Goal: Transaction & Acquisition: Purchase product/service

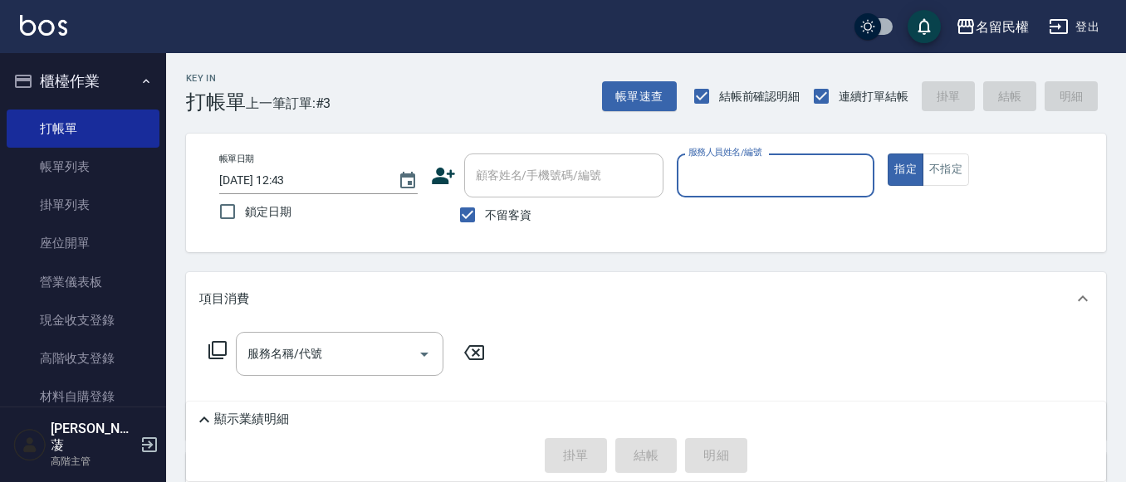
click at [498, 200] on label "不留客資" at bounding box center [490, 215] width 81 height 35
click at [485, 200] on input "不留客資" at bounding box center [467, 215] width 35 height 35
checkbox input "false"
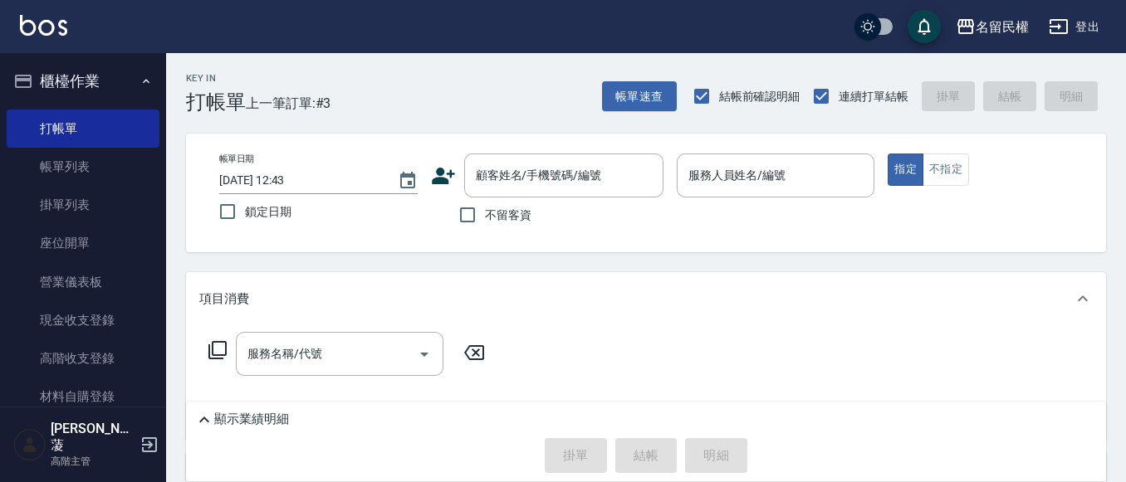
click at [521, 153] on div "帳單日期 [DATE] 12:43 鎖定日期 顧客姓名/手機號碼/編號 顧客姓名/手機號碼/編號 不留客資 服務人員姓名/編號 服務人員姓名/編號 指定 不指定" at bounding box center [646, 193] width 920 height 119
click at [523, 160] on div "顧客姓名/手機號碼/編號" at bounding box center [563, 176] width 199 height 44
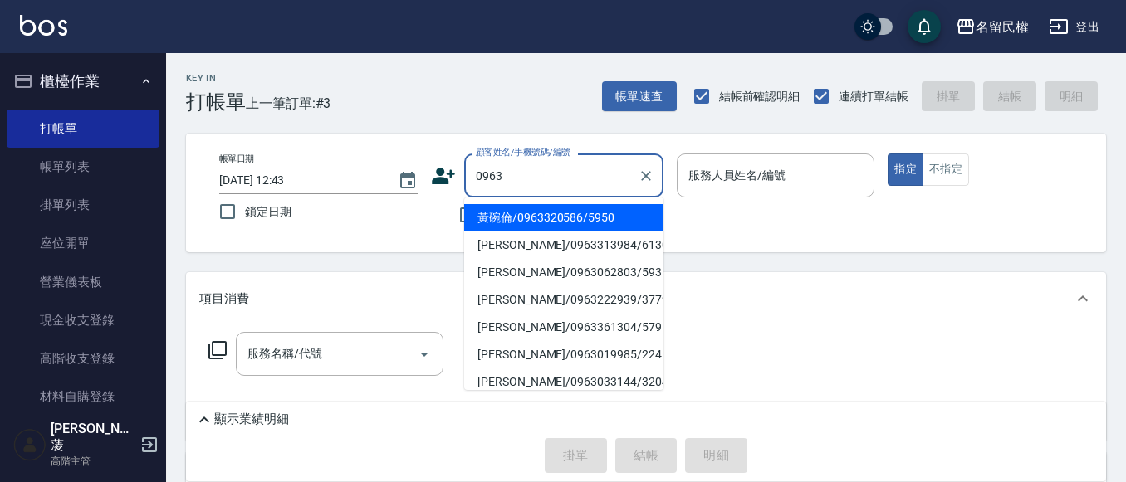
click at [605, 218] on li "黃碗倫/0963320586/5950" at bounding box center [563, 217] width 199 height 27
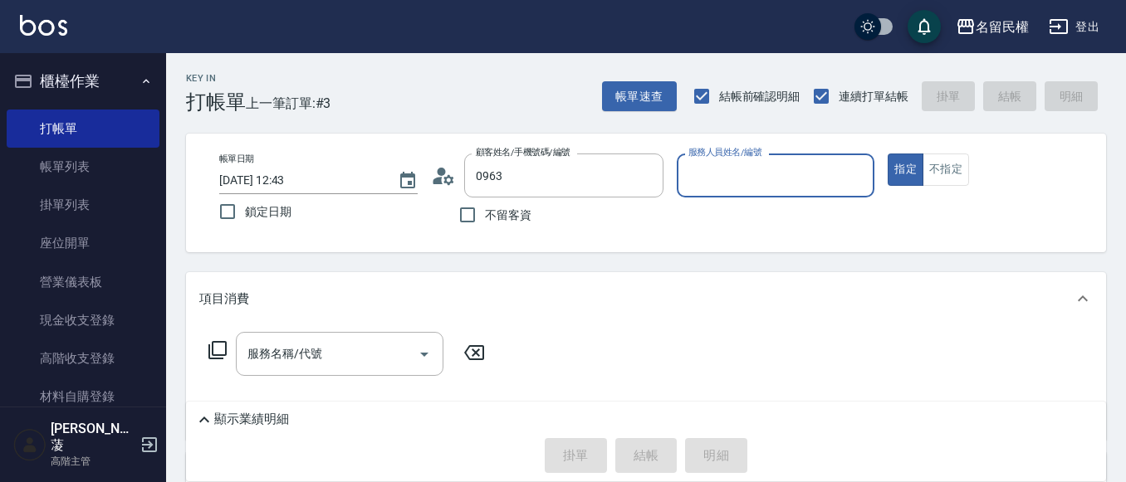
type input "黃碗倫/0963320586/5950"
click at [440, 168] on circle at bounding box center [441, 172] width 8 height 8
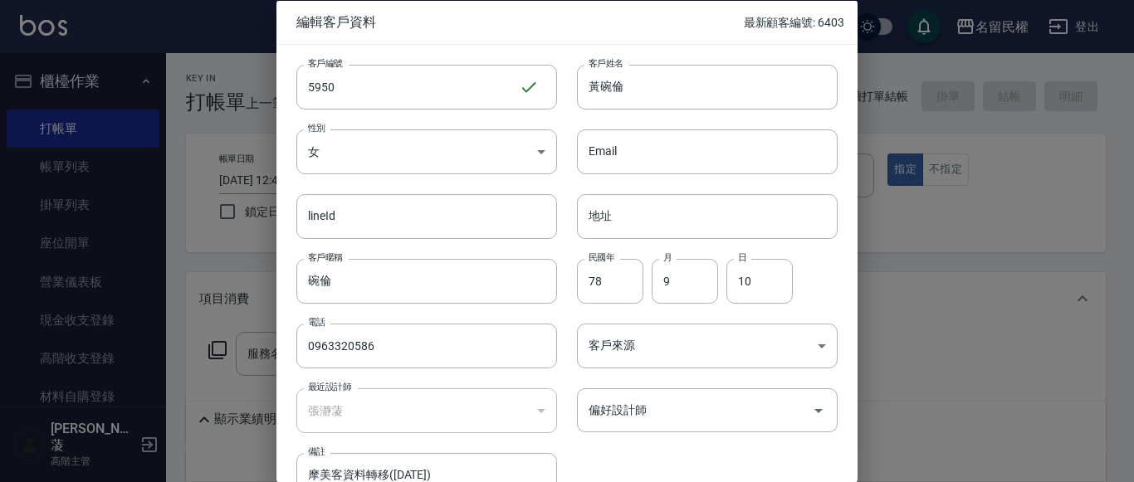
drag, startPoint x: 377, startPoint y: 334, endPoint x: 248, endPoint y: 310, distance: 130.9
click at [251, 310] on div "編輯客戶資料 最新顧客編號: 6403 客戶編號 5950 ​ 客戶編號 客戶姓名 黃碗倫 客戶姓名 性別 女 [DEMOGRAPHIC_DATA] 性別 E…" at bounding box center [567, 241] width 1134 height 482
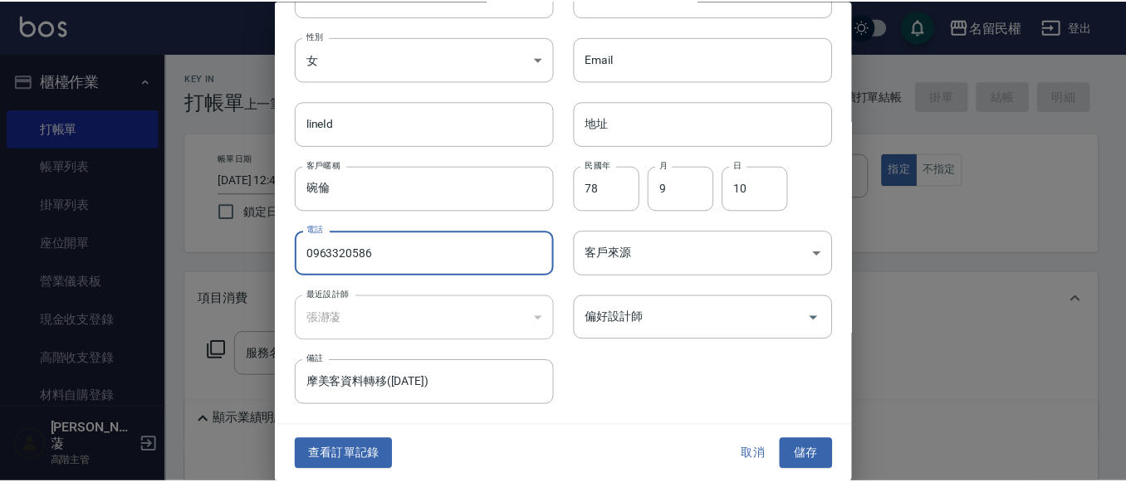
scroll to position [93, 0]
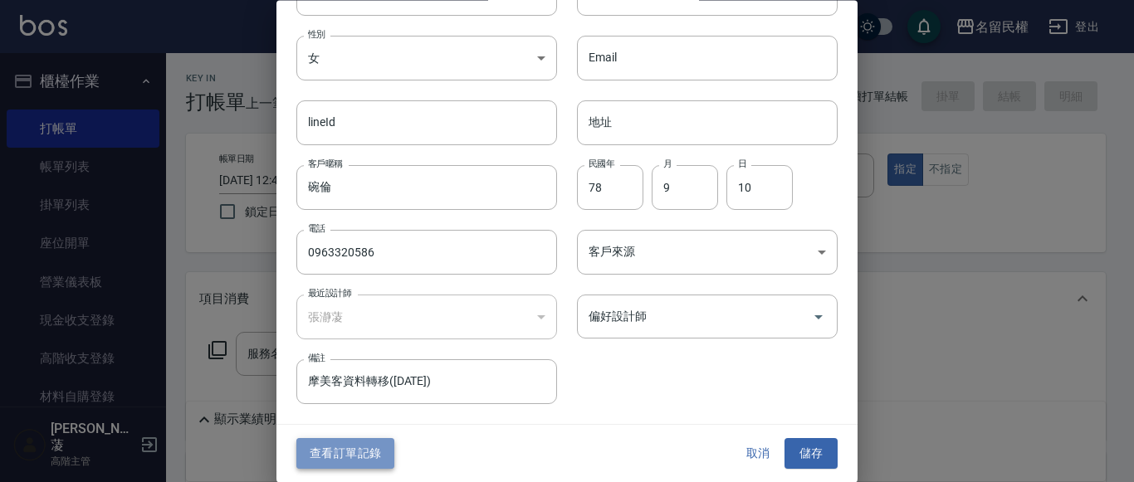
click at [350, 451] on button "查看訂單記錄" at bounding box center [345, 454] width 98 height 31
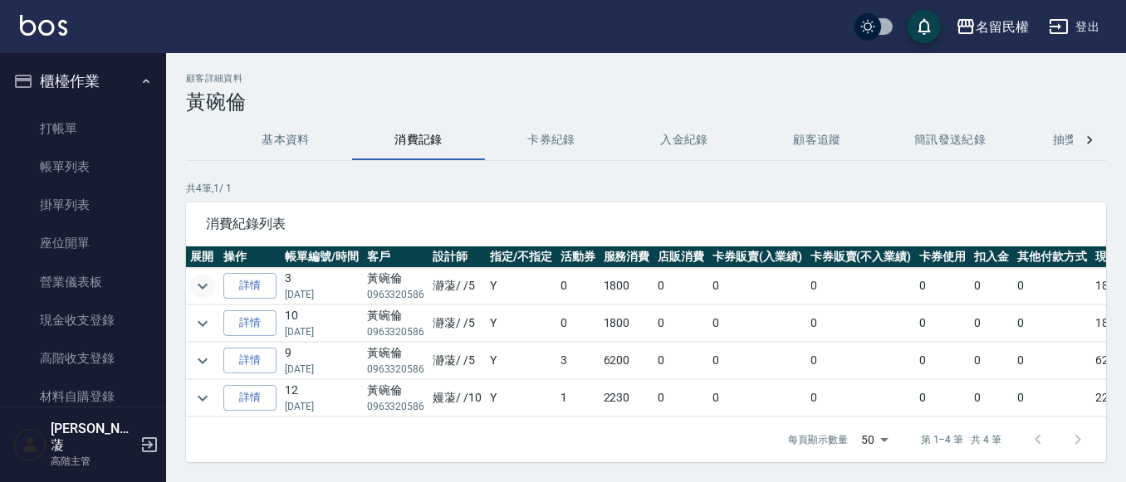
click at [204, 289] on icon "expand row" at bounding box center [203, 286] width 20 height 20
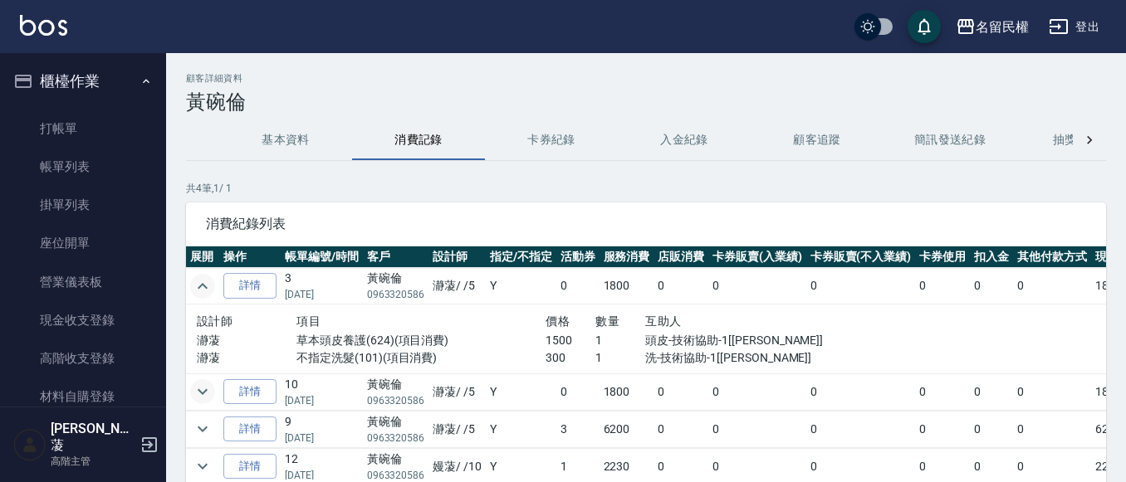
click at [197, 401] on icon "expand row" at bounding box center [203, 392] width 20 height 20
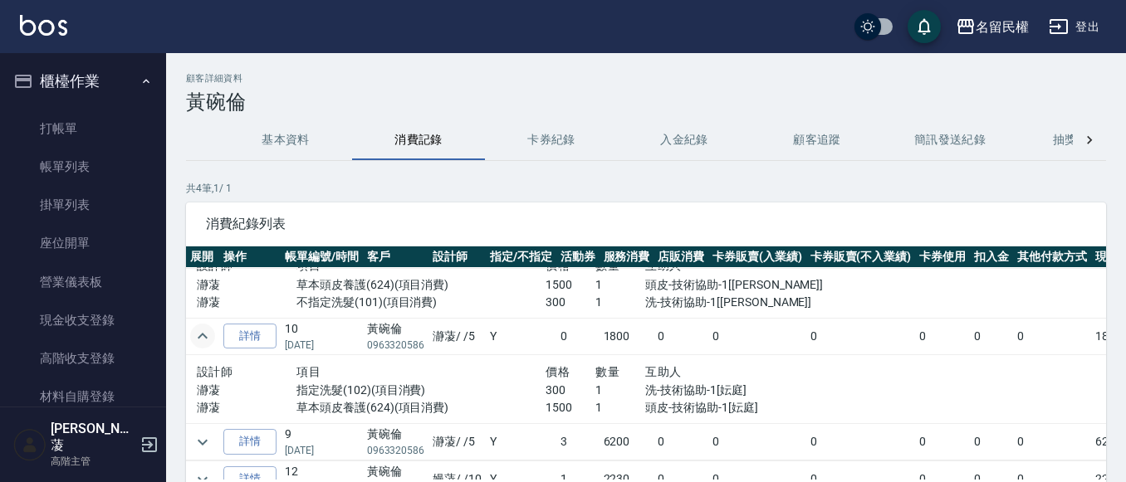
scroll to position [87, 0]
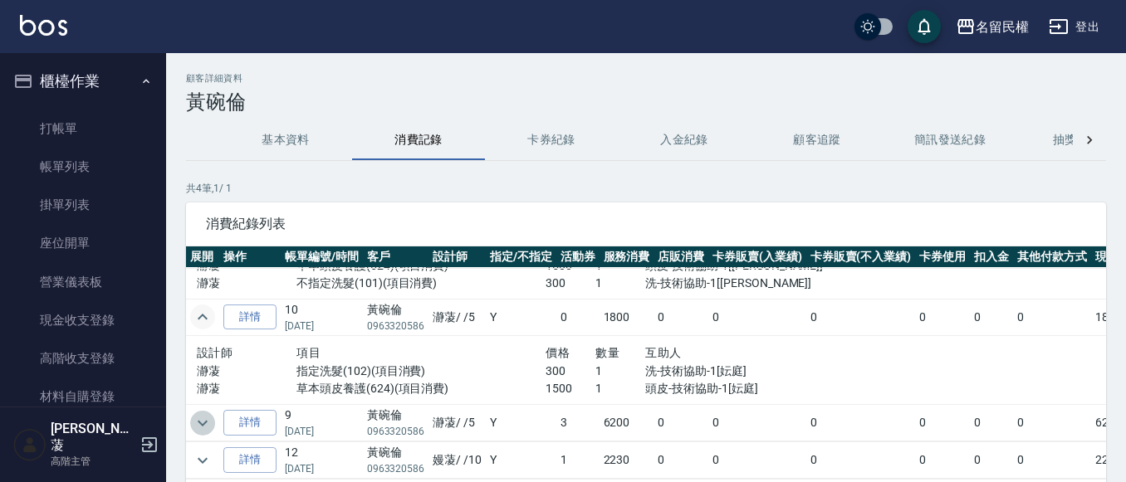
click at [197, 413] on icon "expand row" at bounding box center [203, 423] width 20 height 20
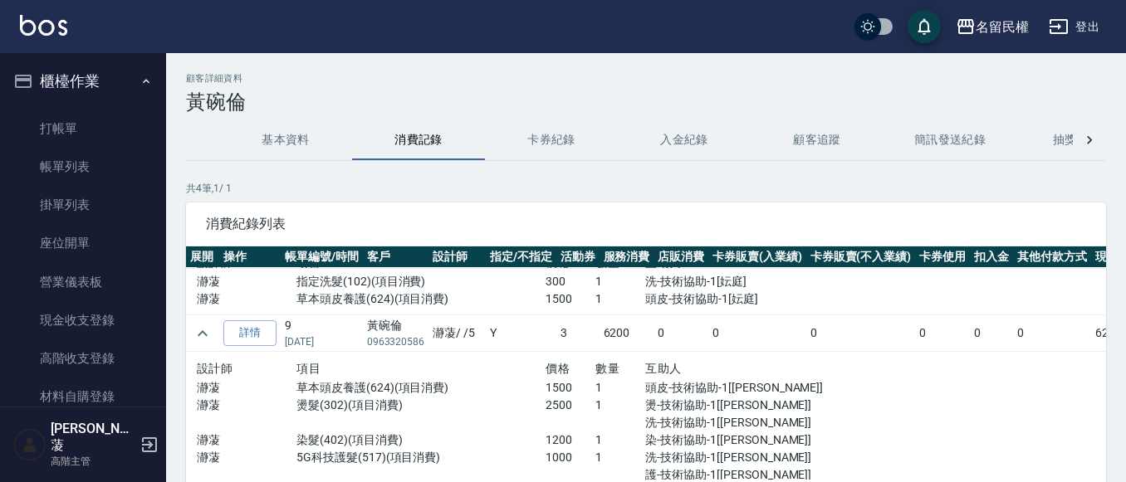
scroll to position [226, 0]
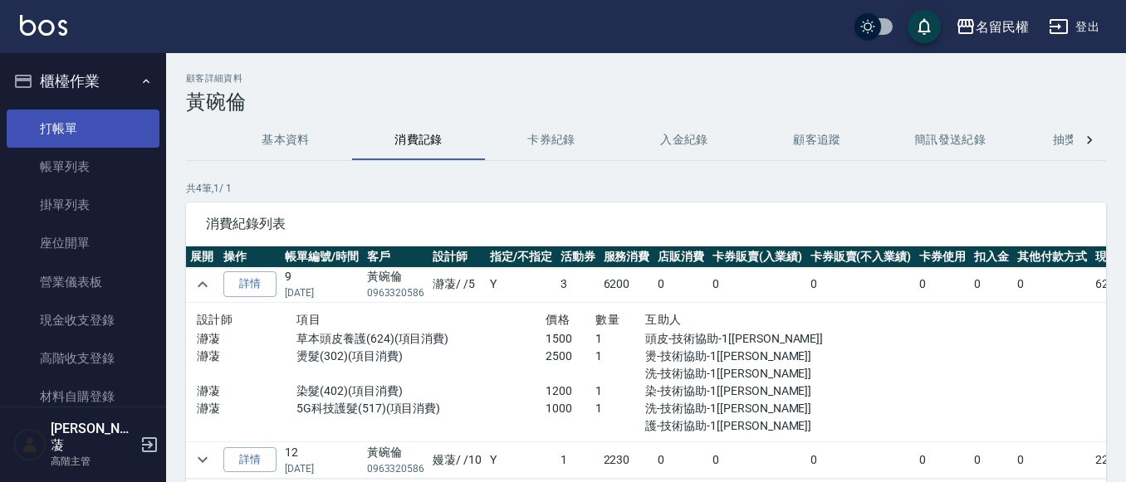
click at [119, 124] on link "打帳單" at bounding box center [83, 129] width 153 height 38
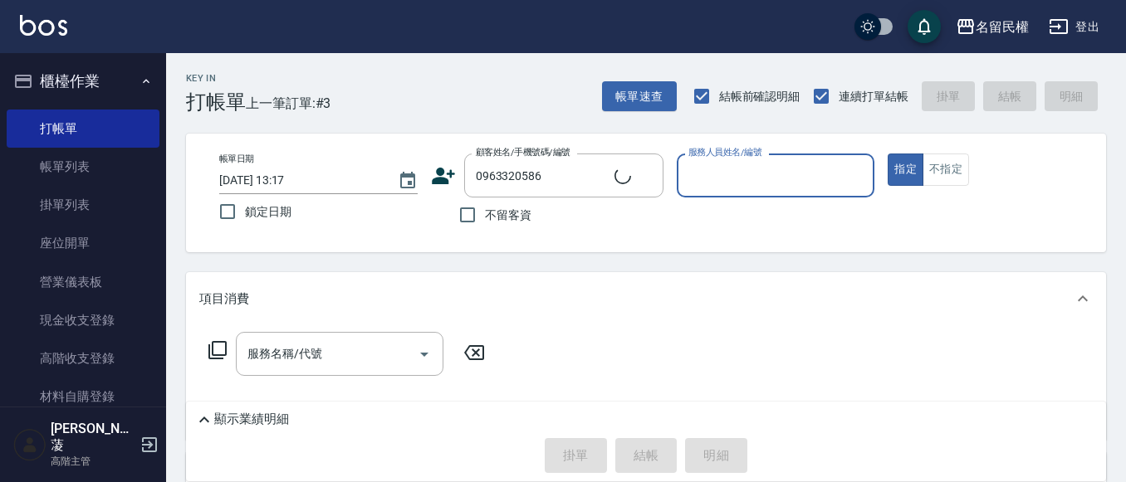
type input "黃碗倫/0963320586/5950"
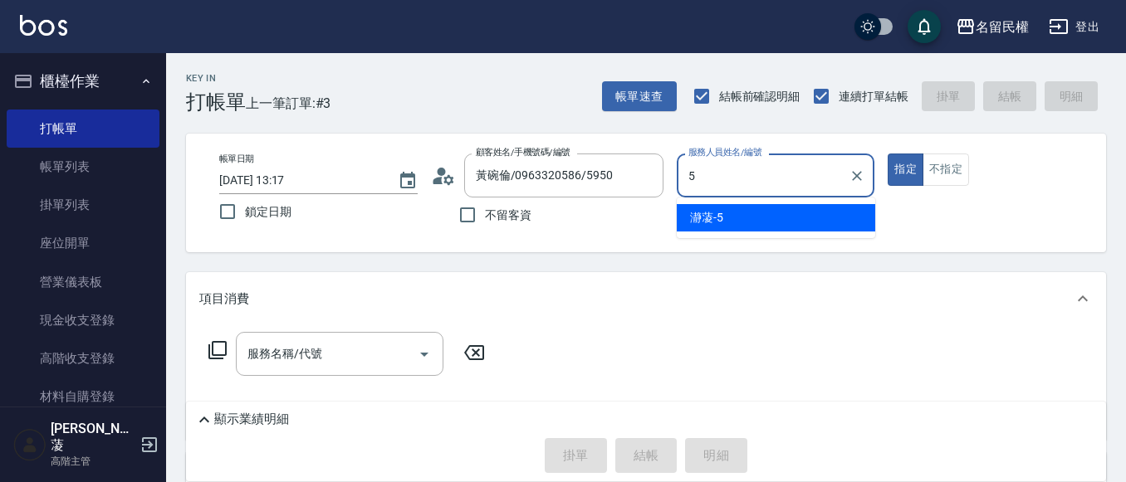
type input "瀞蓤-5"
type button "true"
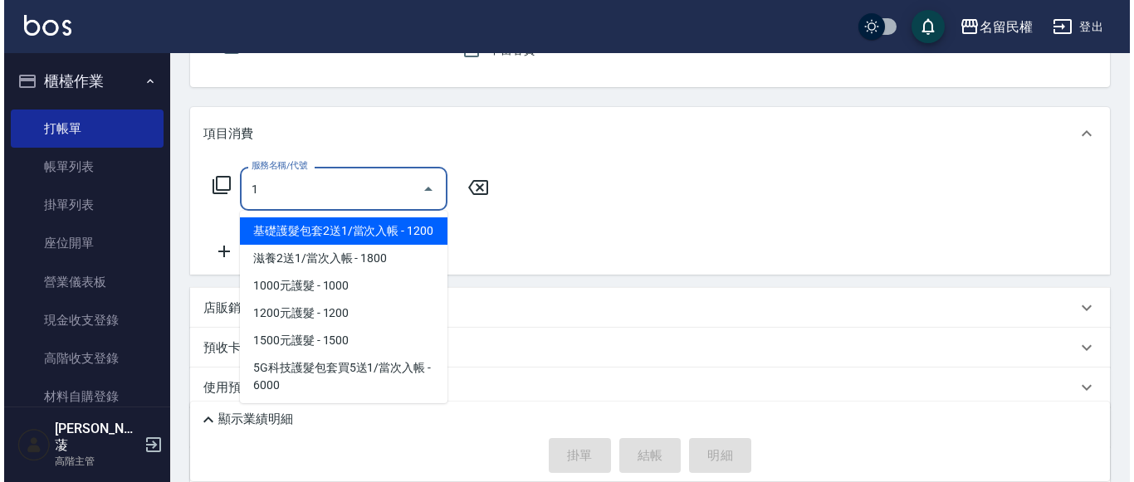
scroll to position [166, 0]
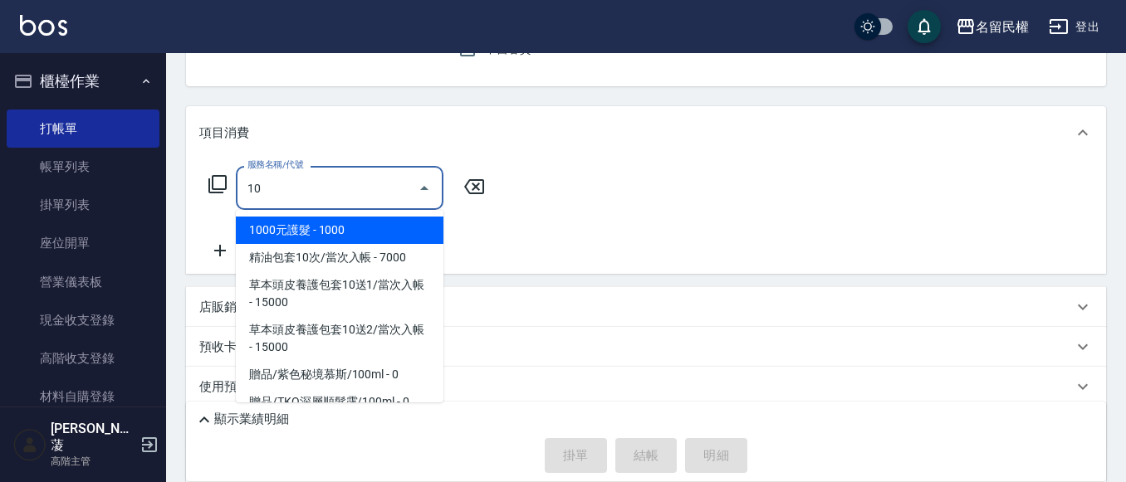
type input "1000元護髮(512)"
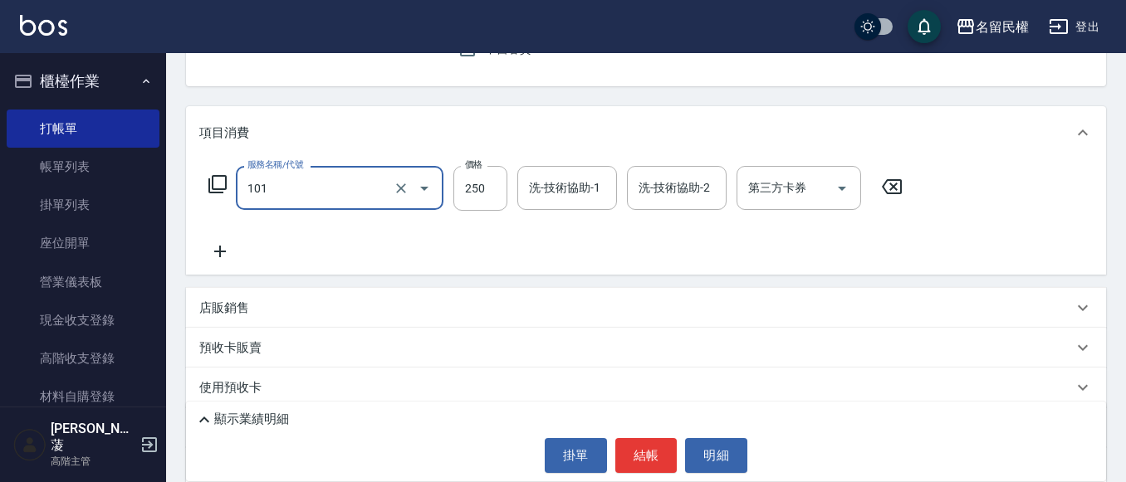
type input "不指定洗髮(101)"
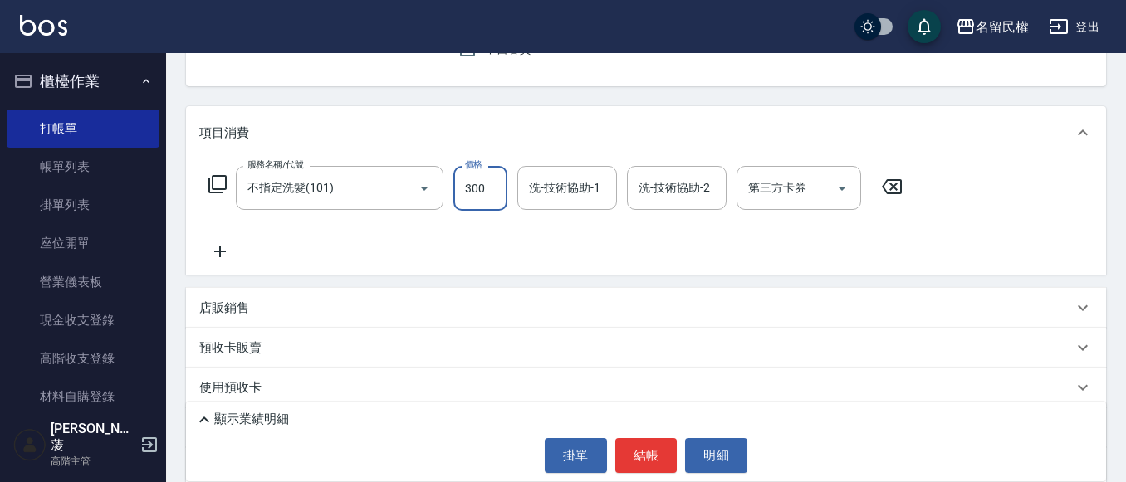
type input "300"
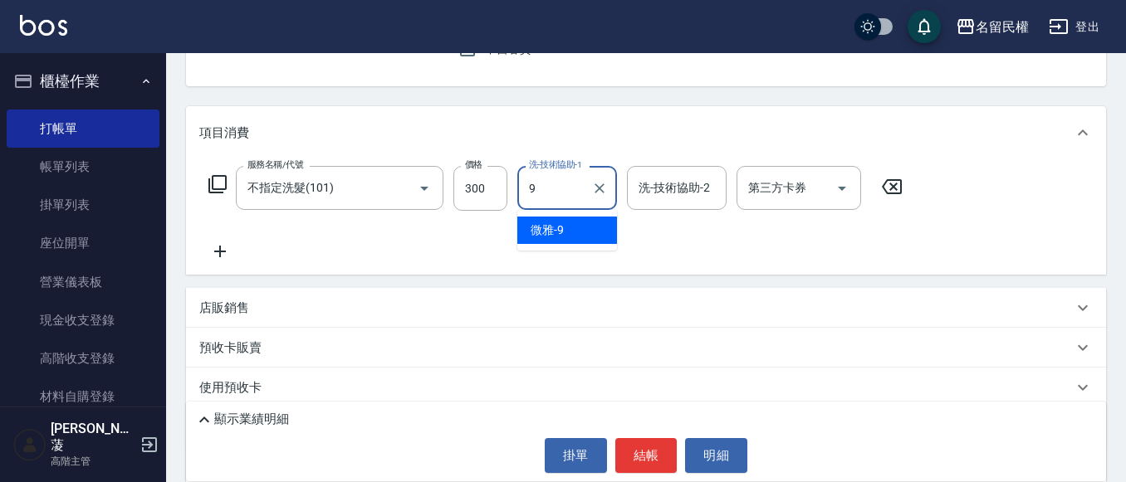
type input "微雅-9"
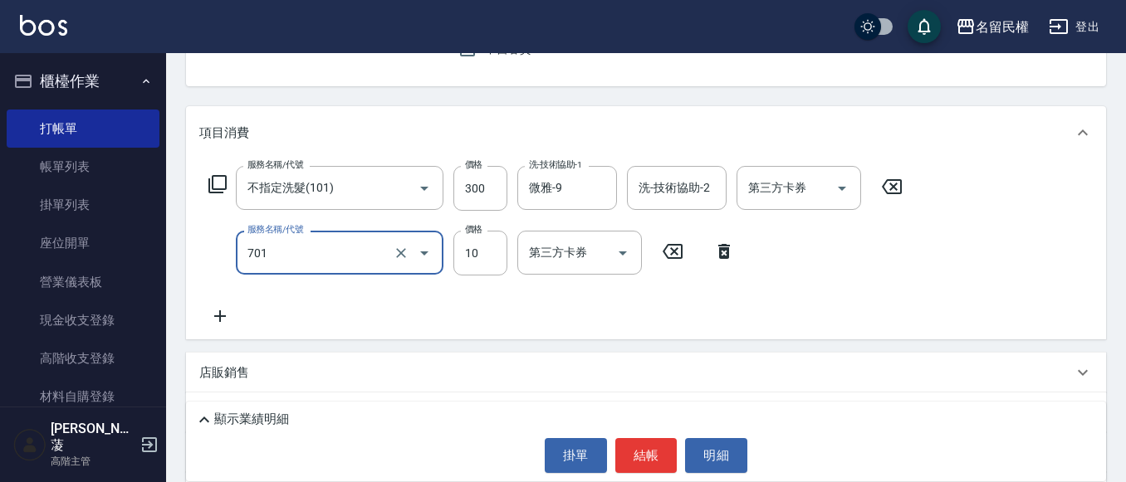
type input "[PERSON_NAME](701)"
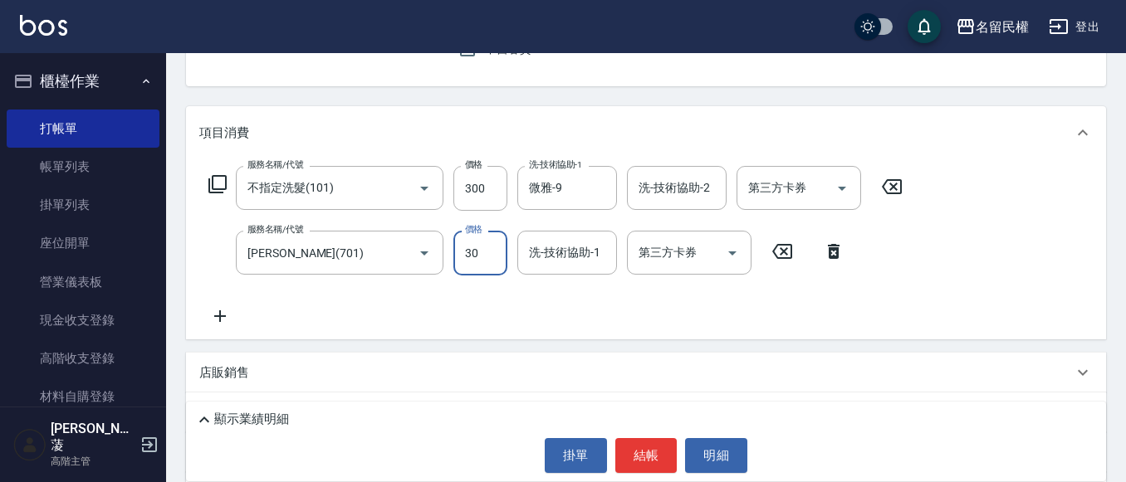
type input "30"
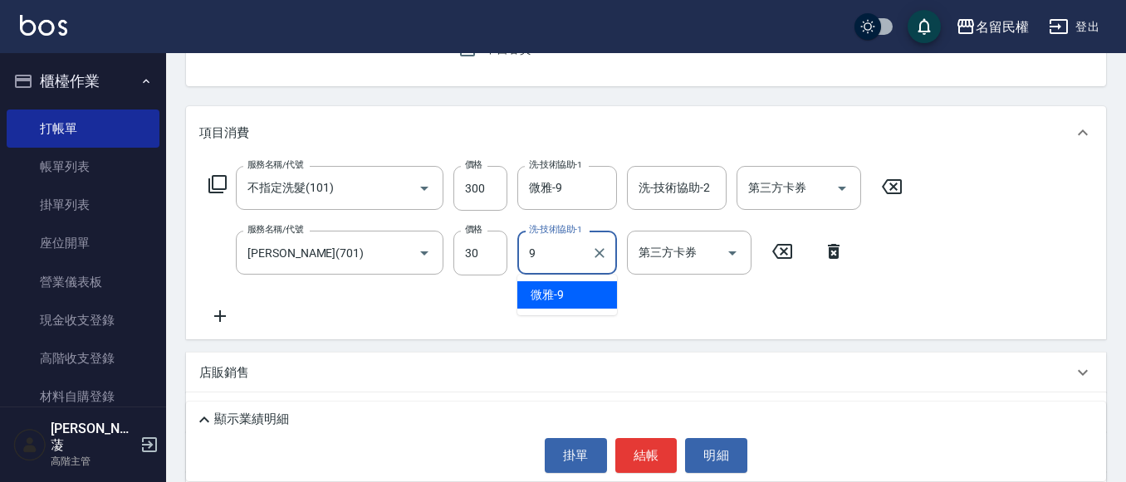
type input "微雅-9"
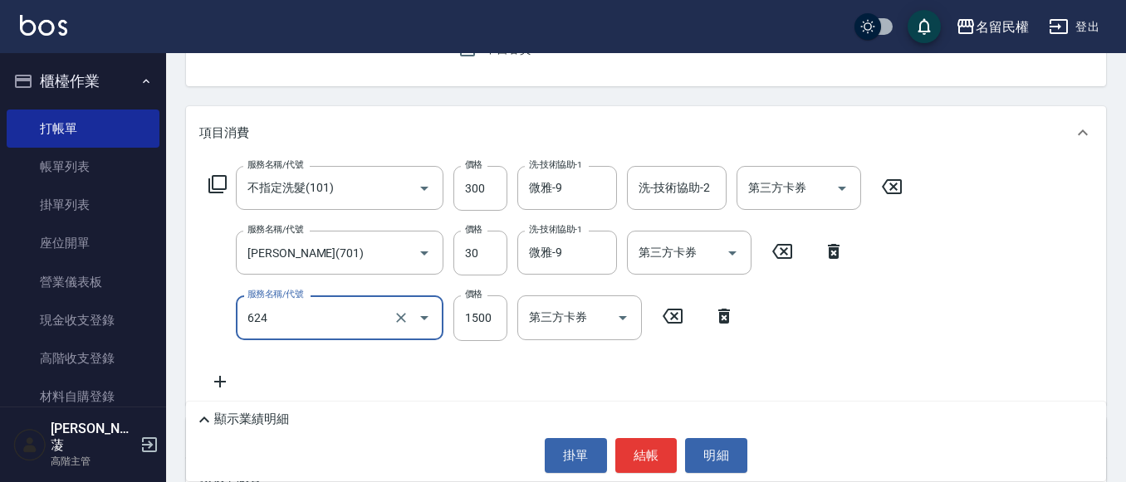
type input "草本頭皮養護(624)"
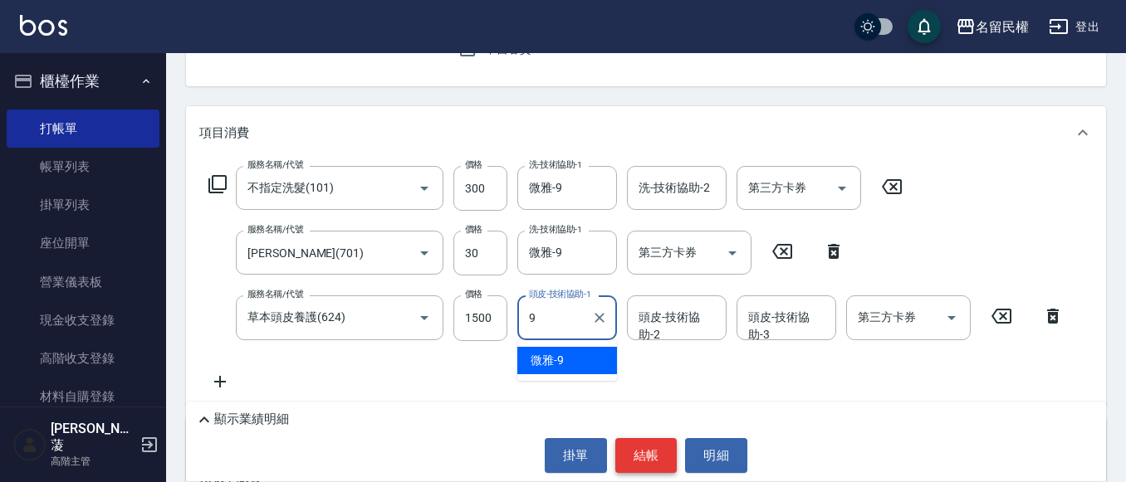
type input "微雅-9"
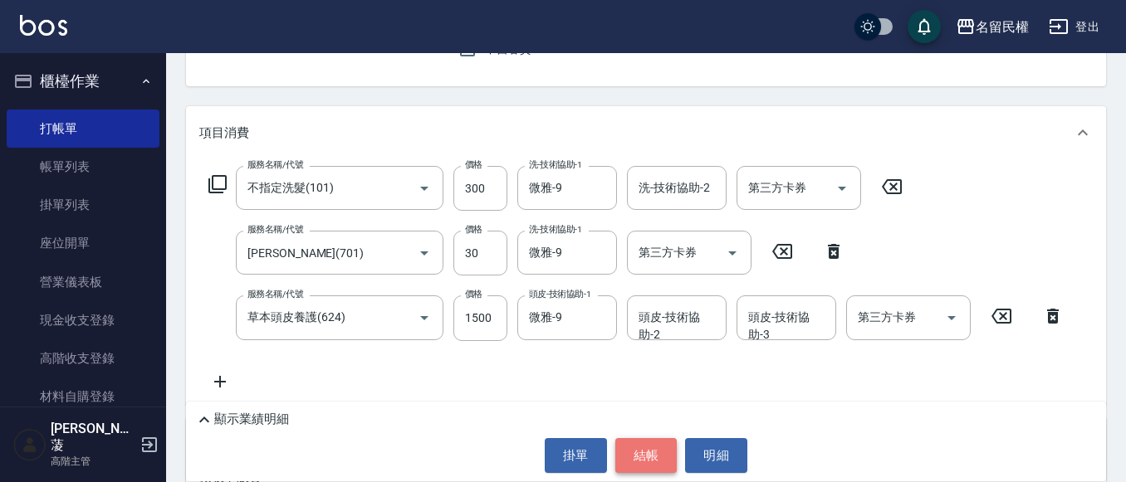
click at [626, 452] on button "結帳" at bounding box center [646, 455] width 62 height 35
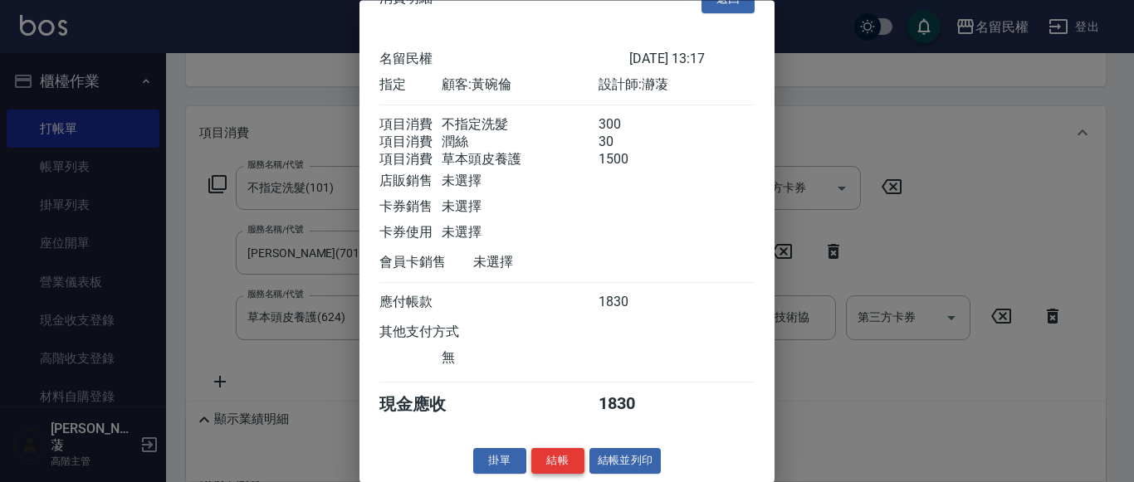
scroll to position [61, 0]
click at [535, 462] on button "結帳" at bounding box center [557, 462] width 53 height 26
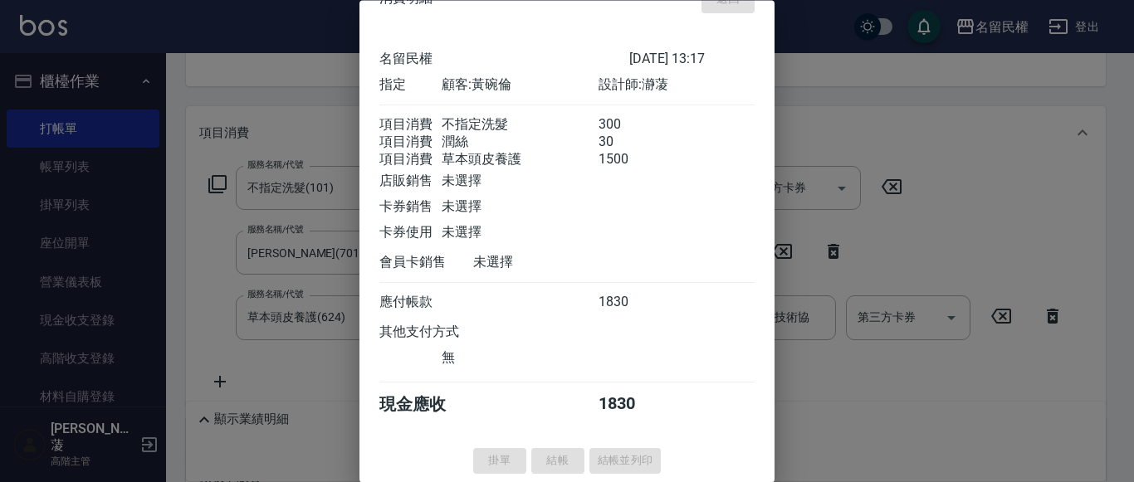
type input "[DATE] 13:18"
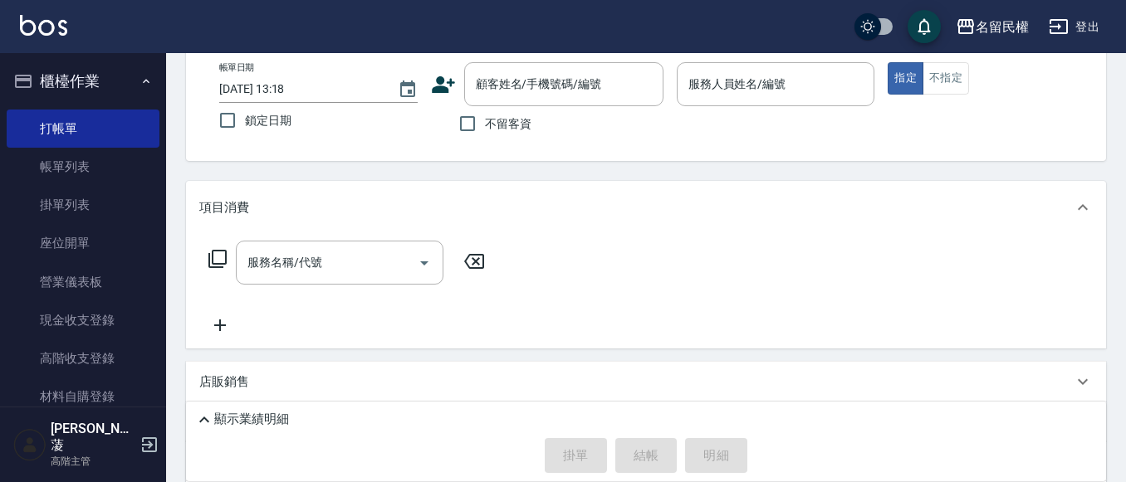
scroll to position [0, 0]
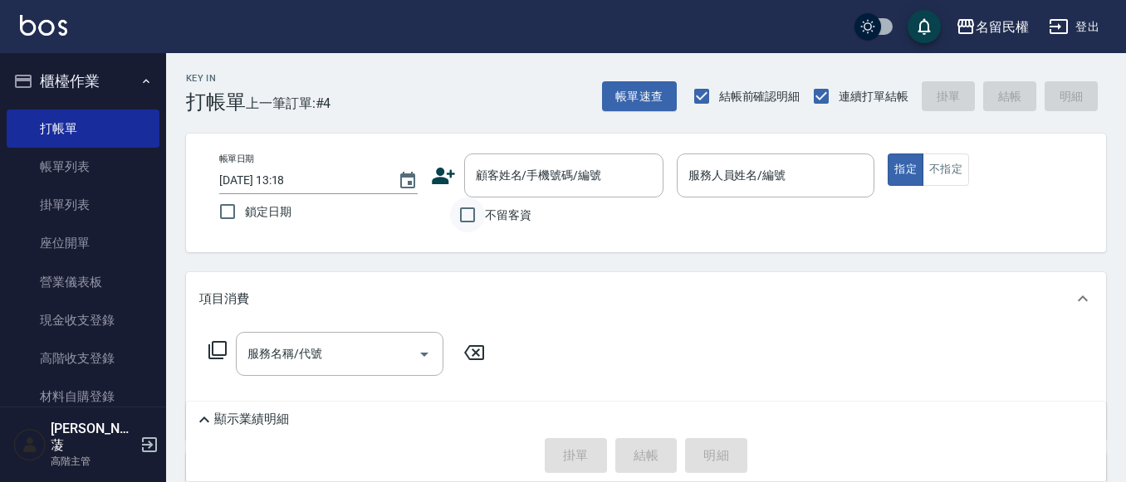
click at [483, 217] on input "不留客資" at bounding box center [467, 215] width 35 height 35
checkbox input "true"
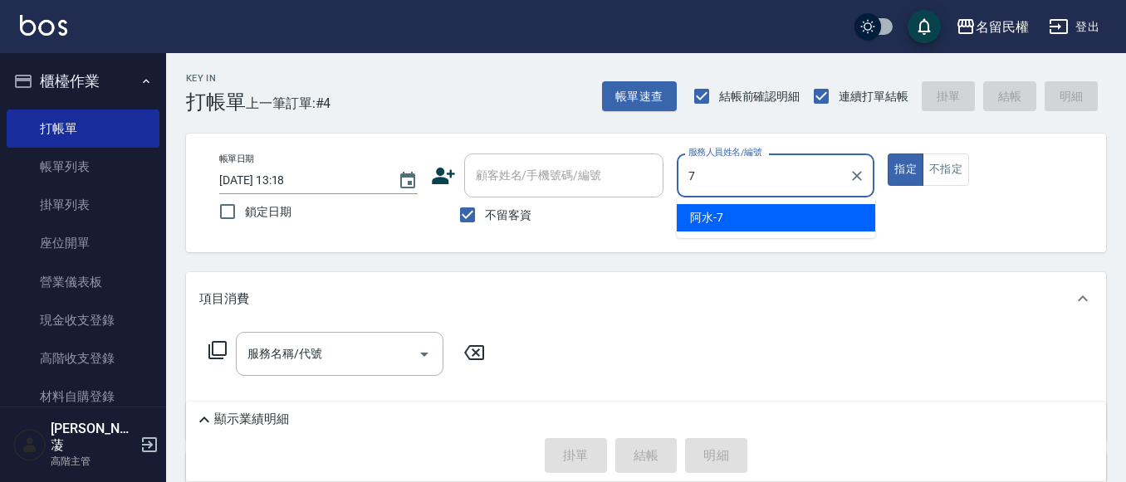
type input "阿水-7"
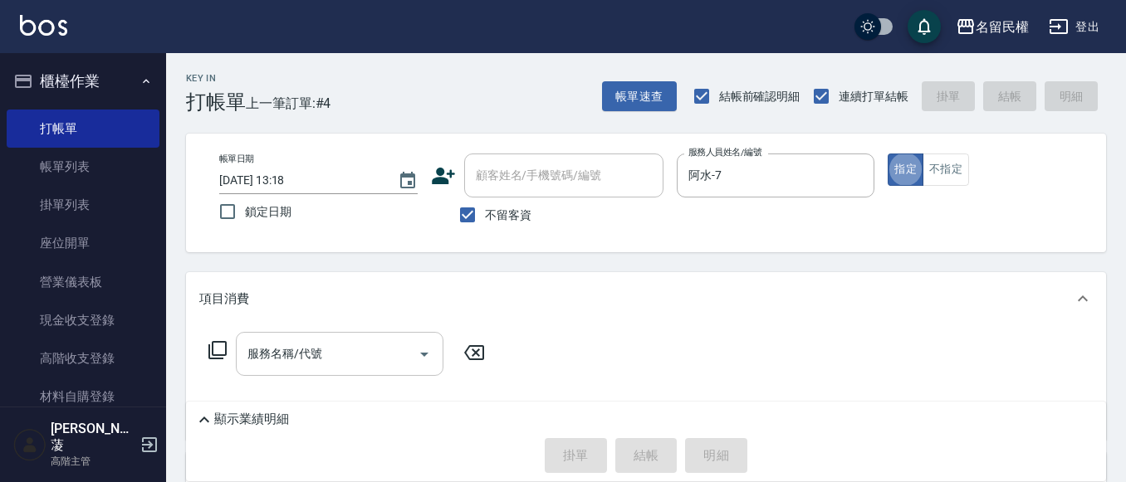
click at [360, 345] on input "服務名稱/代號" at bounding box center [327, 354] width 168 height 29
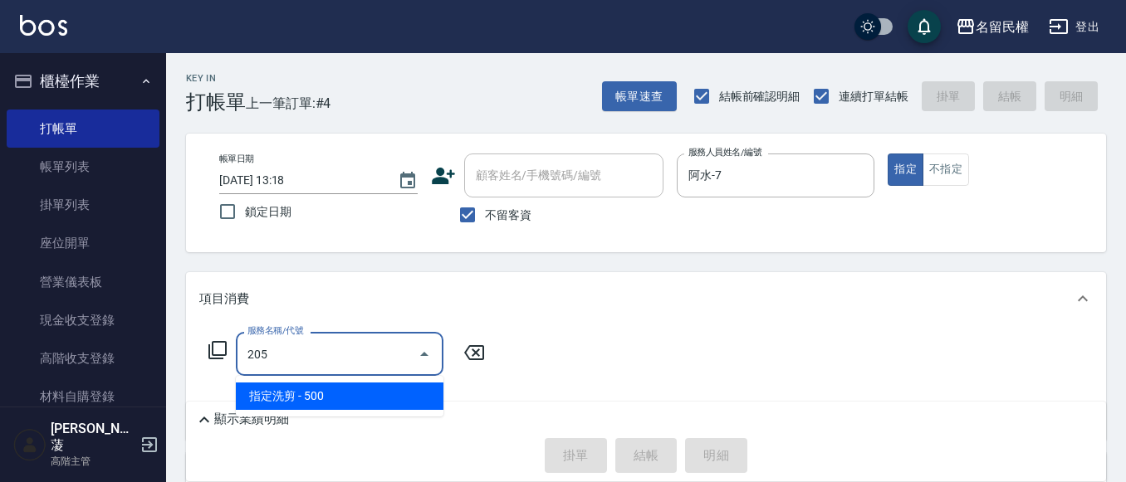
type input "指定洗剪(205)"
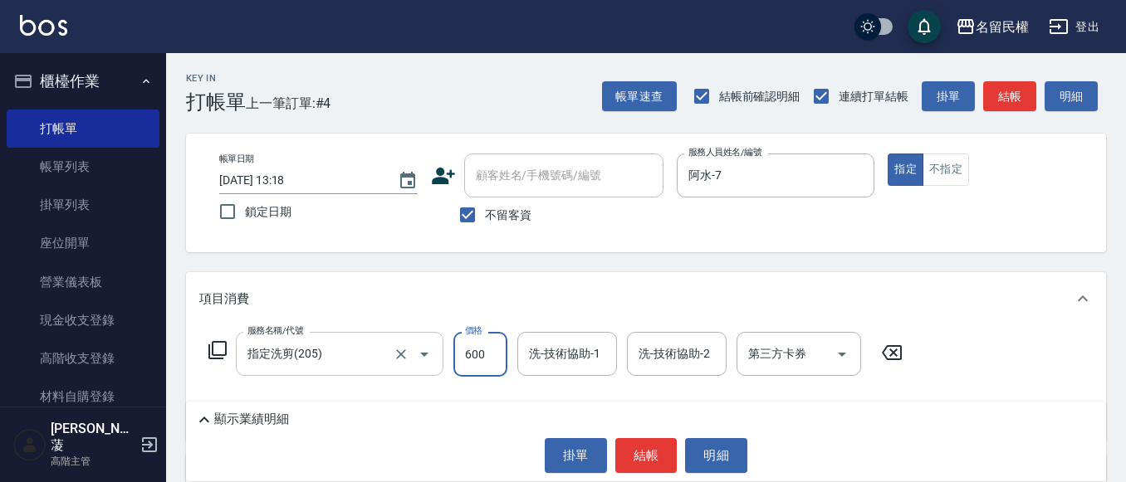
type input "600"
type input "阿水-7"
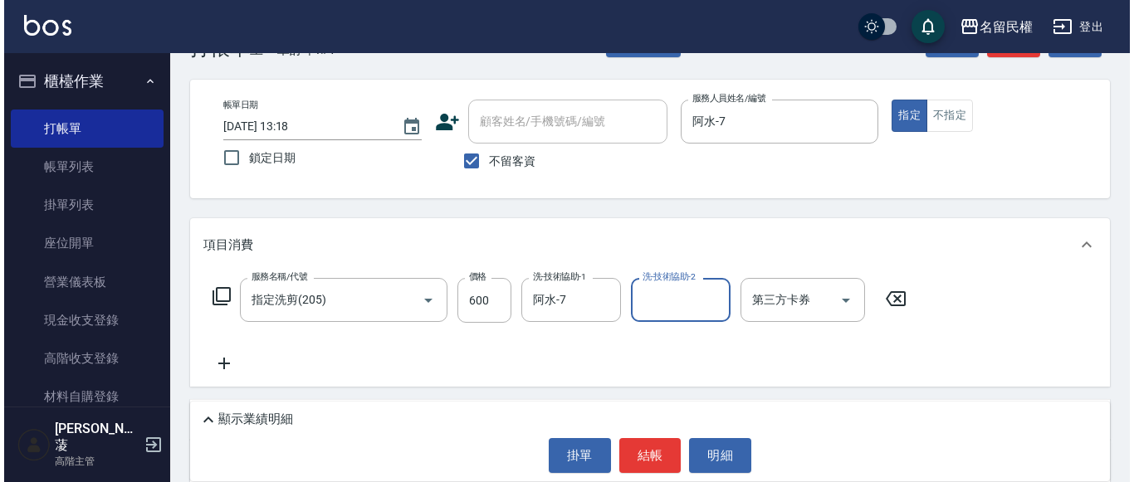
scroll to position [83, 0]
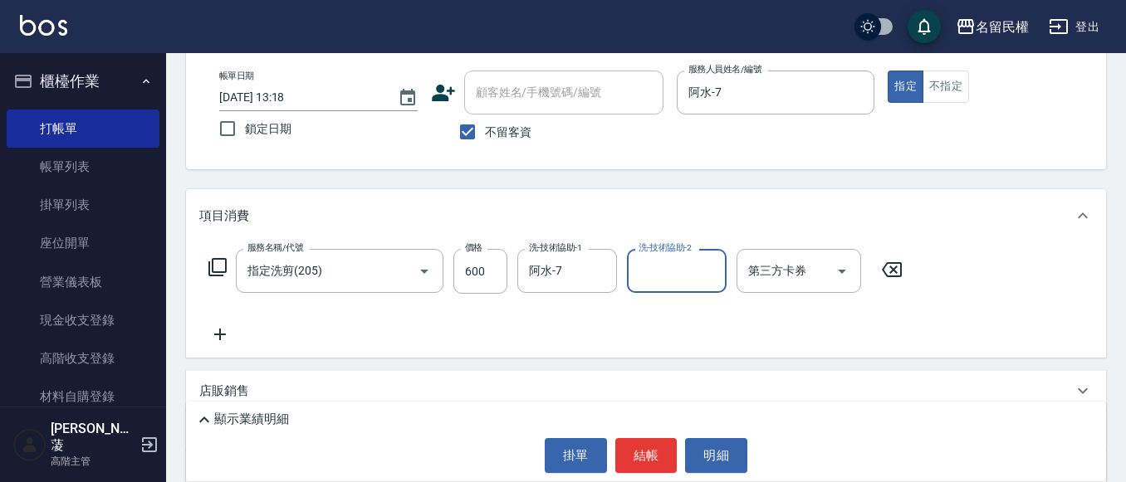
click at [211, 335] on icon at bounding box center [220, 335] width 42 height 20
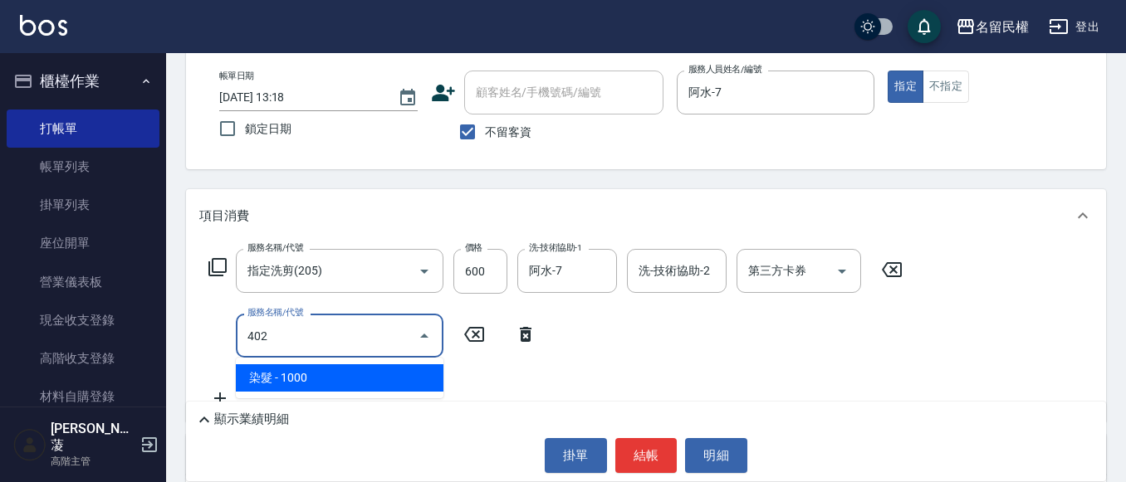
type input "染髮(402)"
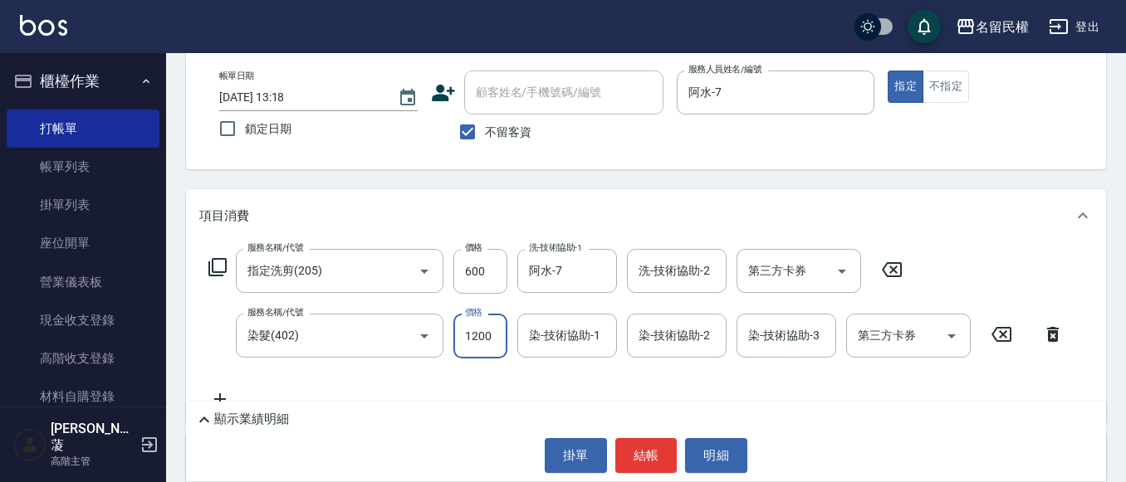
type input "1200"
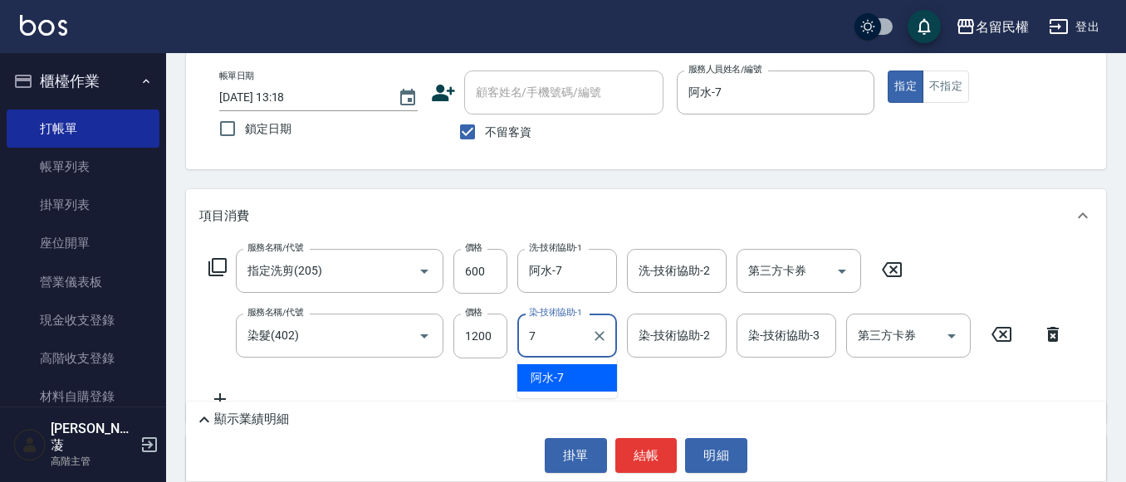
type input "阿水-7"
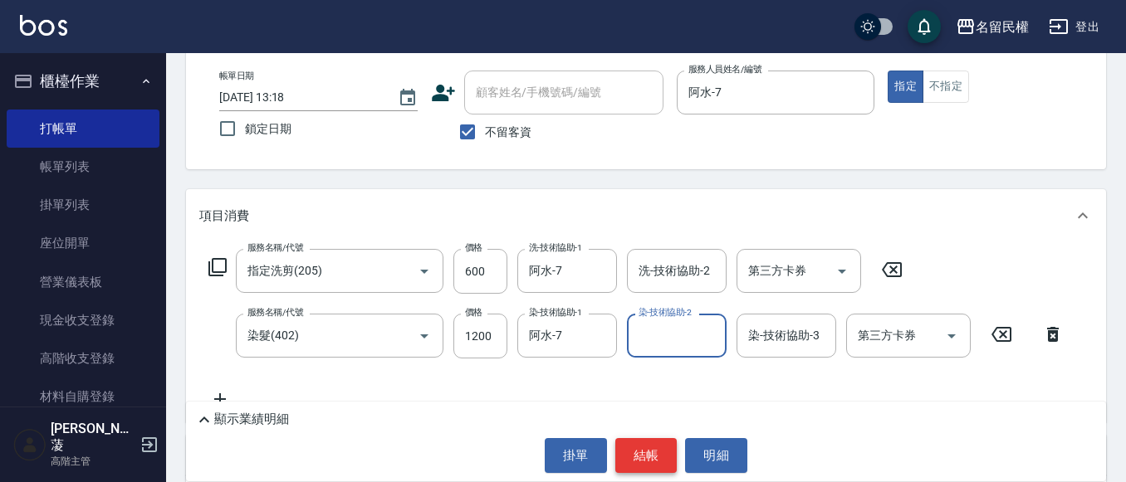
click at [631, 449] on button "結帳" at bounding box center [646, 455] width 62 height 35
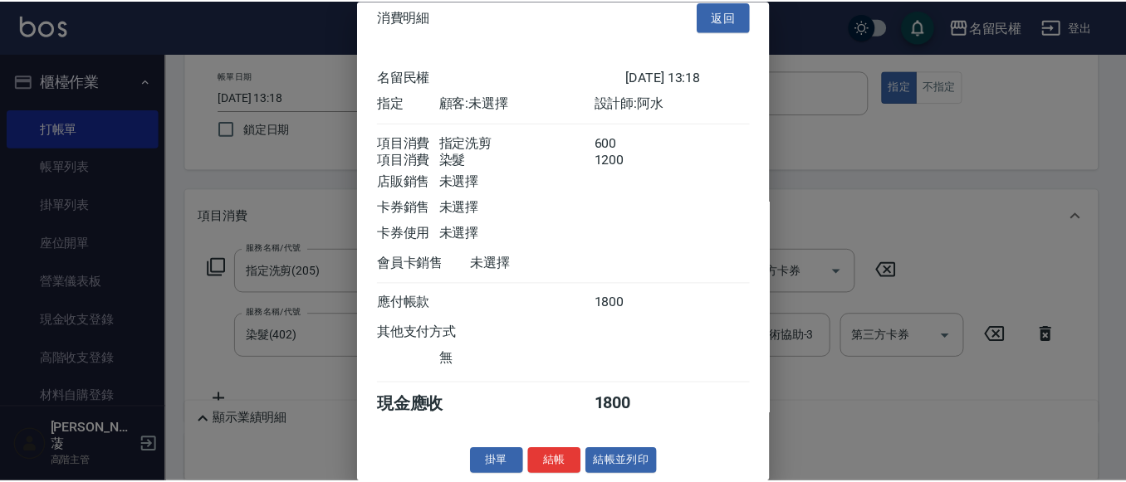
scroll to position [42, 0]
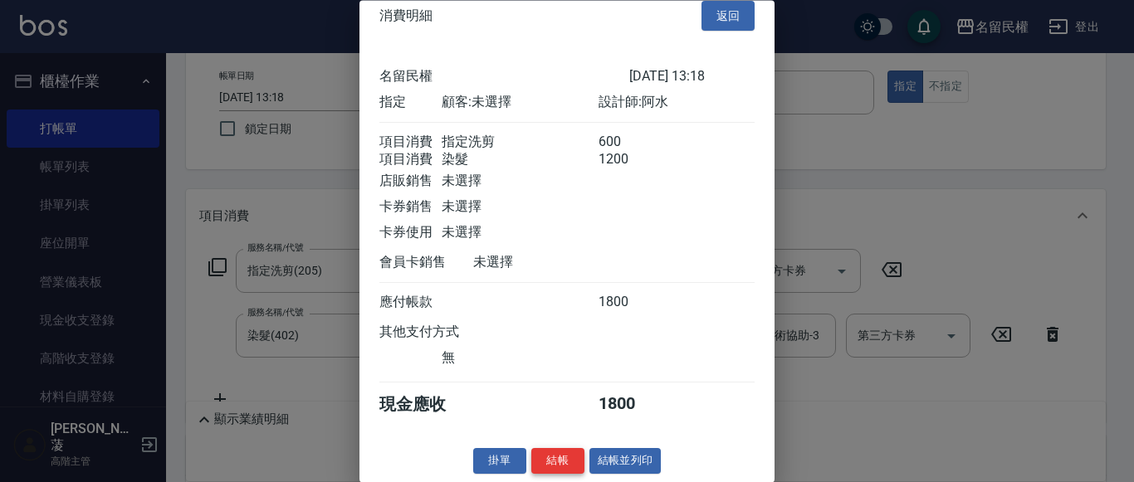
click at [556, 456] on button "結帳" at bounding box center [557, 462] width 53 height 26
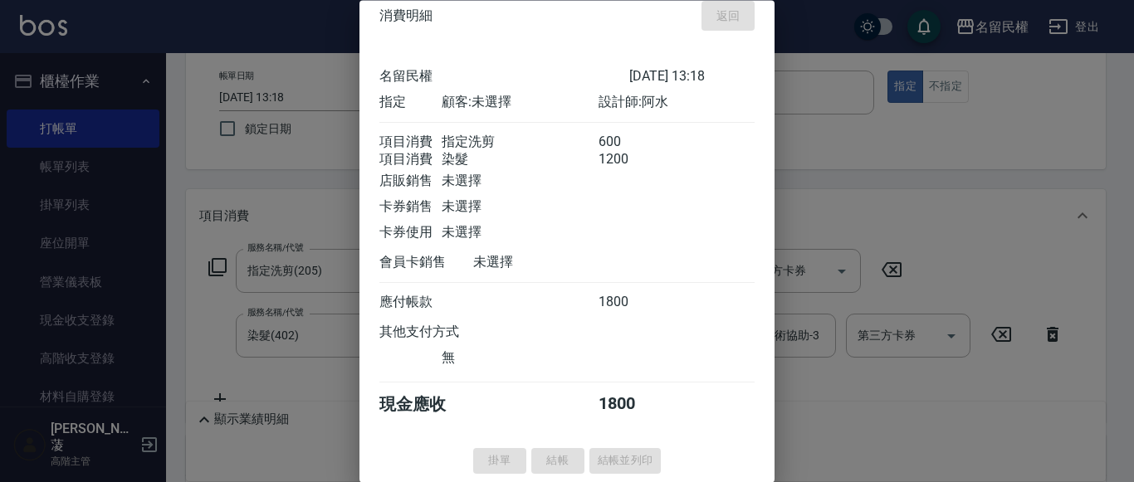
type input "[DATE] 13:34"
